Goal: Task Accomplishment & Management: Use online tool/utility

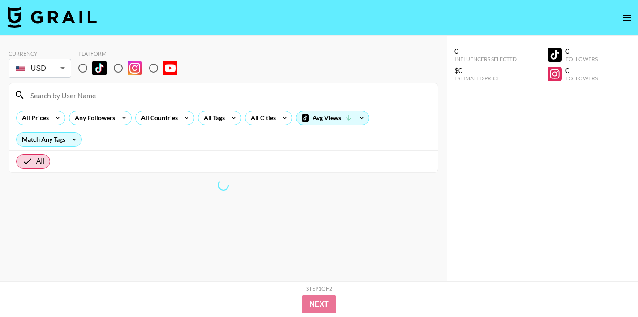
click at [85, 68] on input "radio" at bounding box center [82, 68] width 19 height 19
radio input "true"
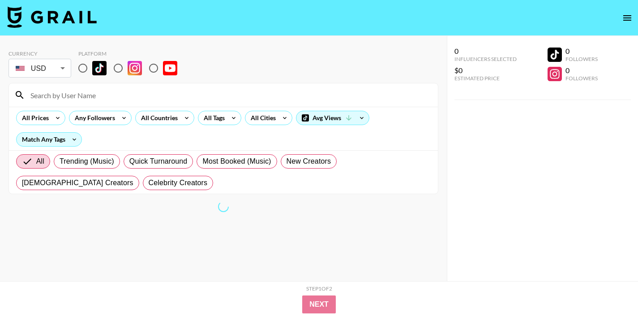
click at [83, 67] on input "radio" at bounding box center [82, 68] width 19 height 19
radio input "true"
click at [84, 67] on input "radio" at bounding box center [82, 68] width 19 height 19
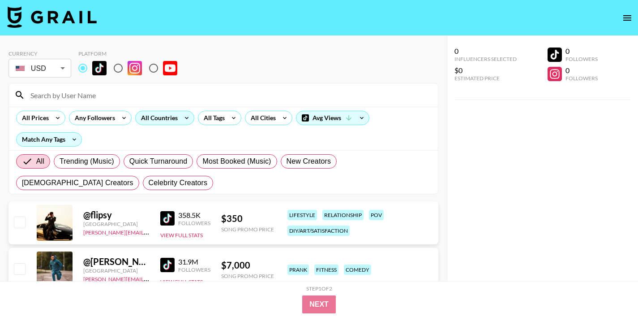
click at [151, 115] on div "All Countries" at bounding box center [158, 117] width 44 height 13
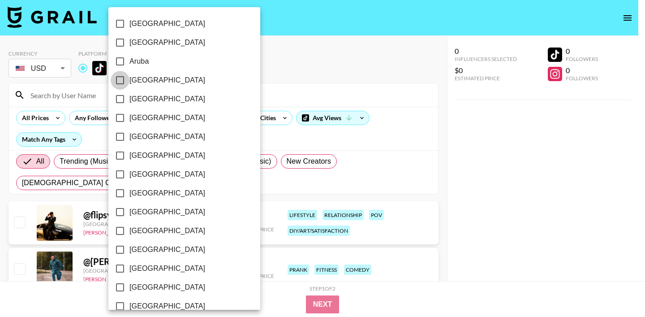
click at [118, 82] on input "[GEOGRAPHIC_DATA]" at bounding box center [120, 80] width 19 height 19
checkbox input "true"
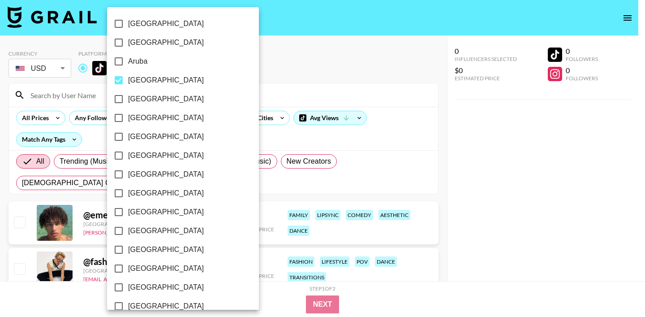
click at [227, 60] on div at bounding box center [322, 158] width 645 height 317
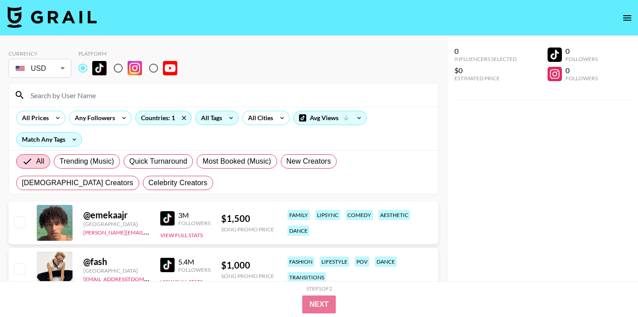
click at [208, 122] on div "All Tags" at bounding box center [210, 117] width 28 height 13
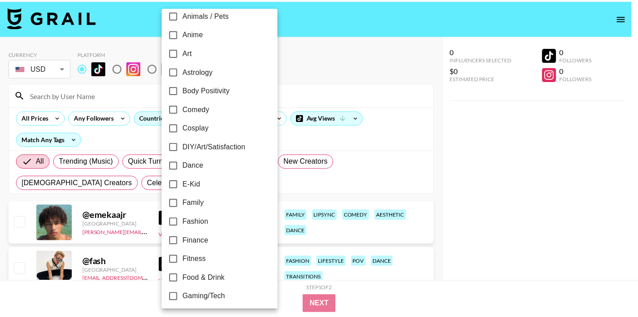
scroll to position [99, 0]
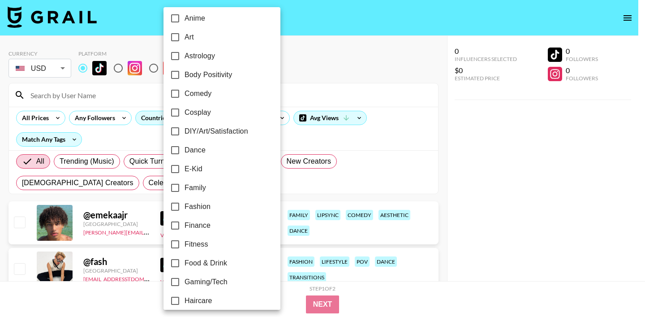
click at [174, 151] on input "Dance" at bounding box center [175, 150] width 19 height 19
checkbox input "true"
click at [342, 87] on div at bounding box center [322, 158] width 645 height 317
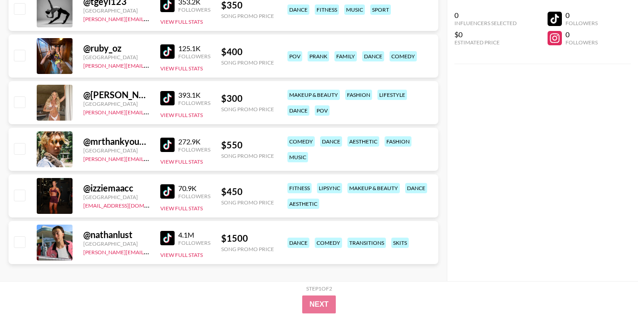
scroll to position [641, 0]
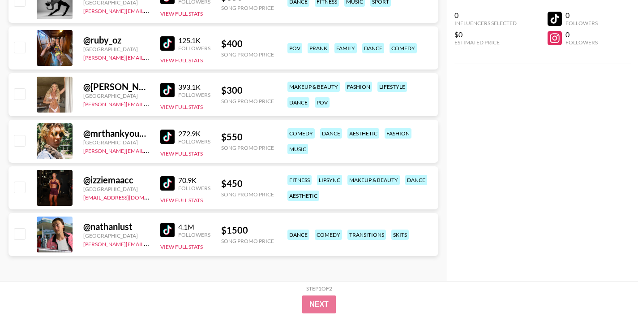
click at [164, 184] on img at bounding box center [167, 183] width 14 height 14
click at [162, 138] on img at bounding box center [167, 136] width 14 height 14
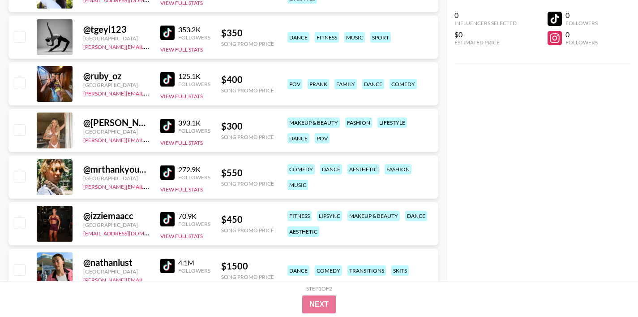
scroll to position [603, 0]
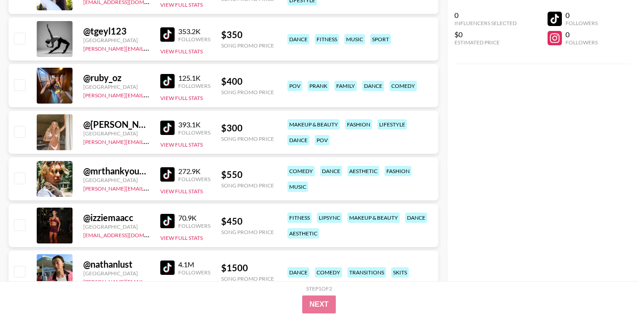
click at [168, 128] on img at bounding box center [167, 127] width 14 height 14
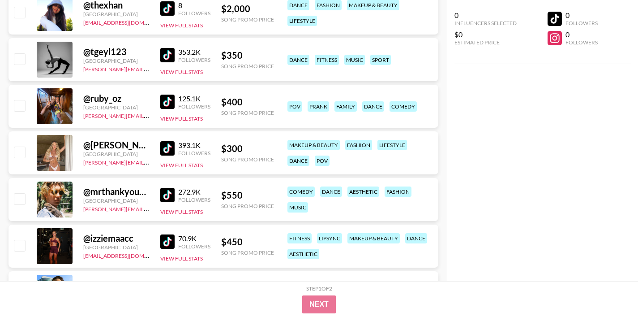
scroll to position [566, 0]
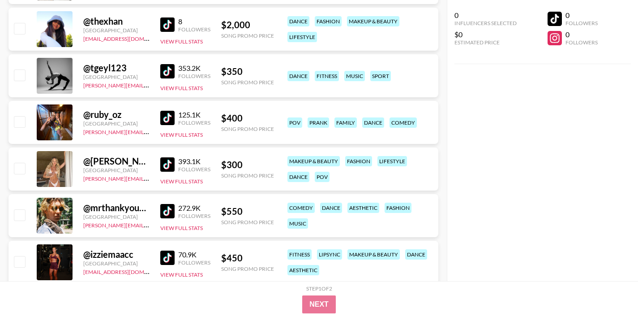
click at [165, 114] on img at bounding box center [167, 118] width 14 height 14
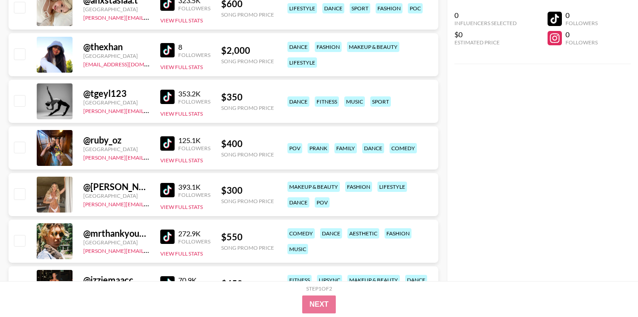
scroll to position [531, 0]
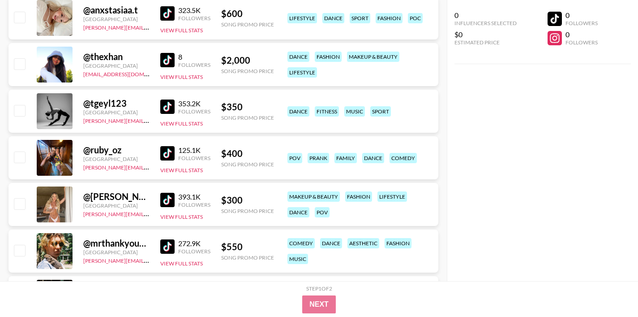
click at [161, 105] on img at bounding box center [167, 106] width 14 height 14
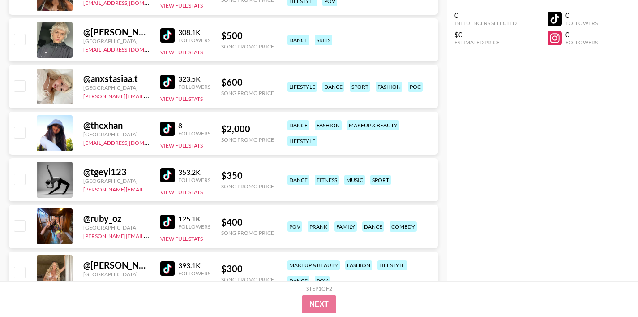
scroll to position [433, 0]
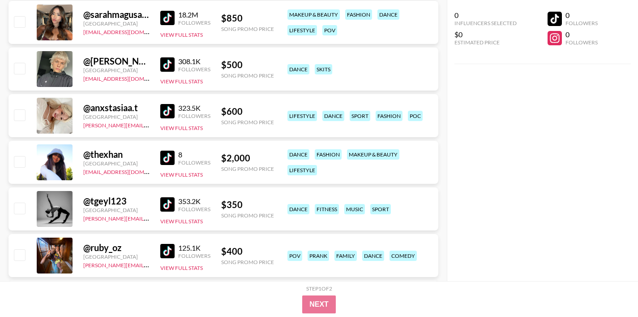
click at [165, 101] on div "323.5K Followers View Full Stats" at bounding box center [185, 116] width 50 height 32
click at [165, 106] on img at bounding box center [167, 111] width 14 height 14
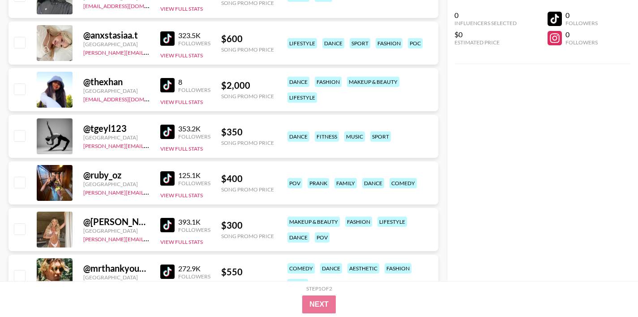
scroll to position [560, 0]
